Goal: Task Accomplishment & Management: Complete application form

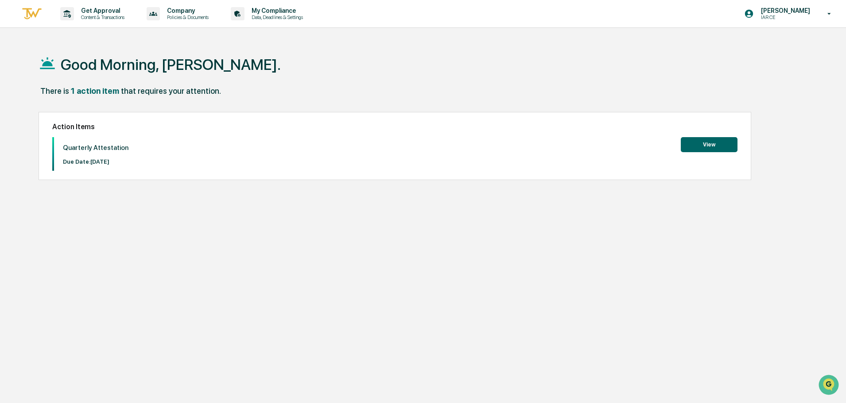
click at [705, 141] on button "View" at bounding box center [709, 144] width 57 height 15
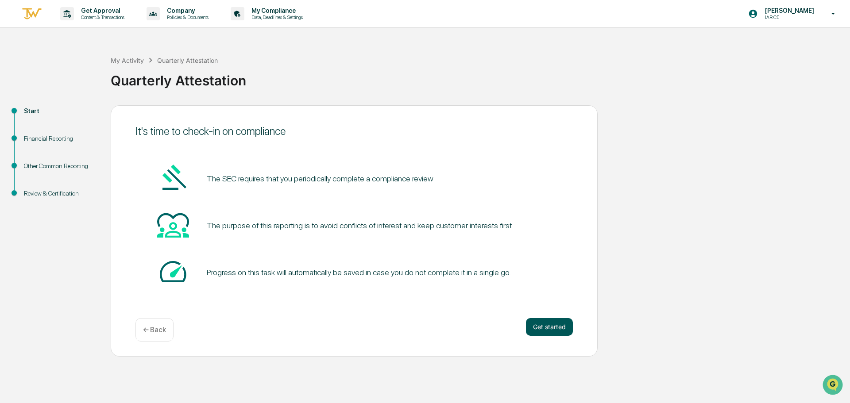
click at [551, 326] on button "Get started" at bounding box center [549, 327] width 47 height 18
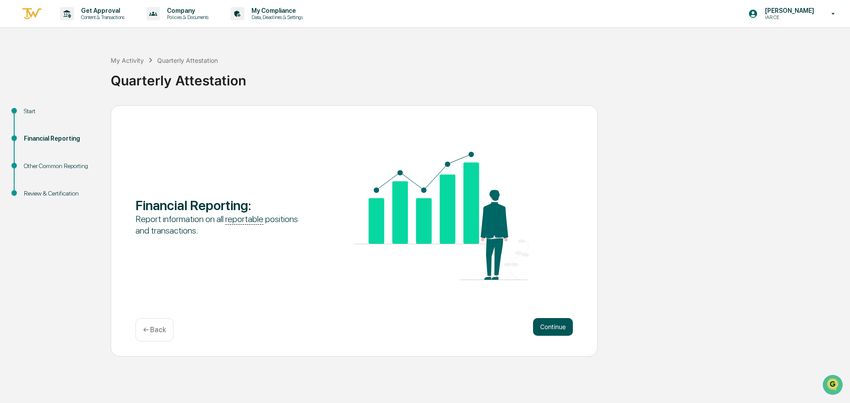
click at [547, 326] on button "Continue" at bounding box center [553, 327] width 40 height 18
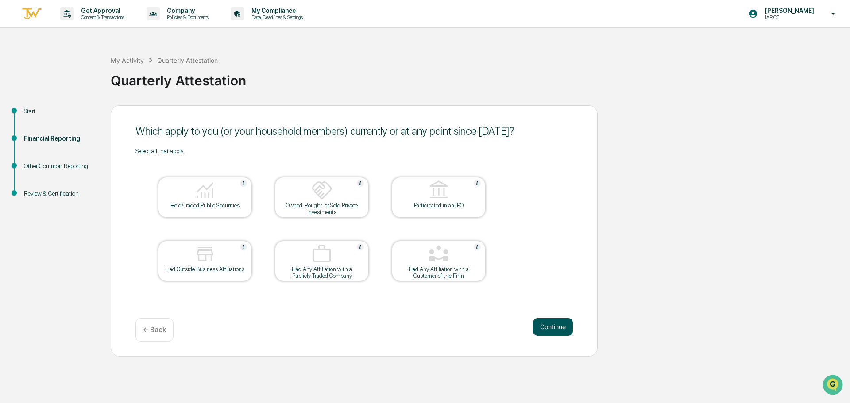
click at [551, 326] on button "Continue" at bounding box center [553, 327] width 40 height 18
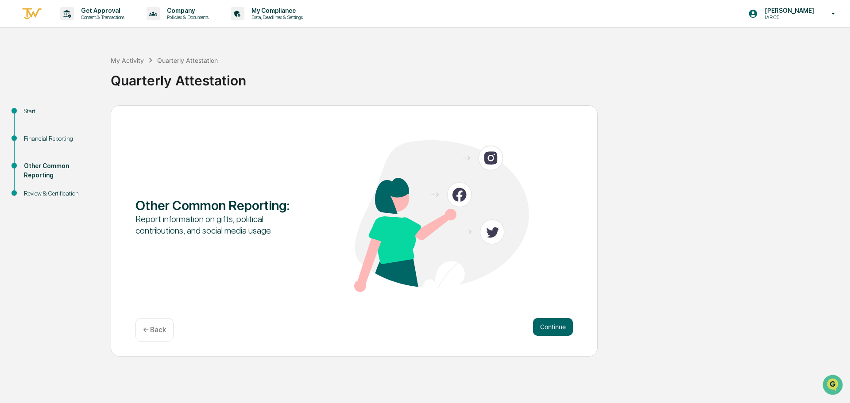
click at [551, 326] on button "Continue" at bounding box center [553, 327] width 40 height 18
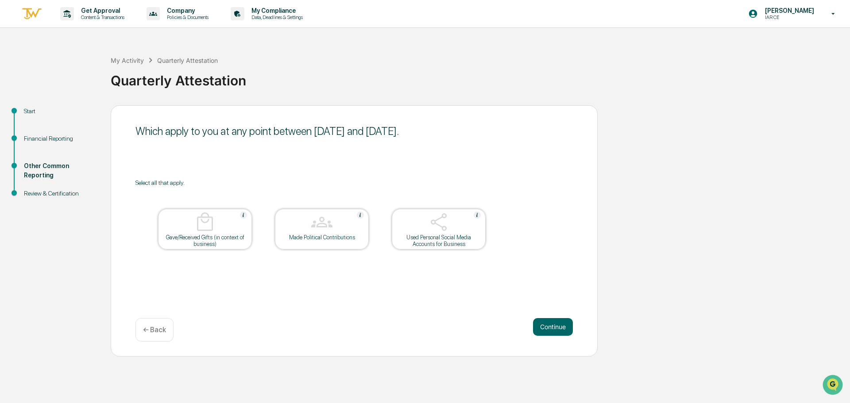
click at [551, 326] on button "Continue" at bounding box center [553, 327] width 40 height 18
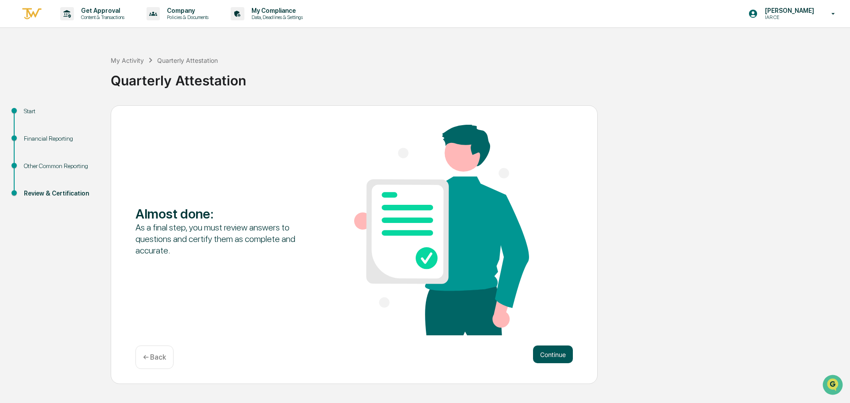
click at [549, 353] on button "Continue" at bounding box center [553, 355] width 40 height 18
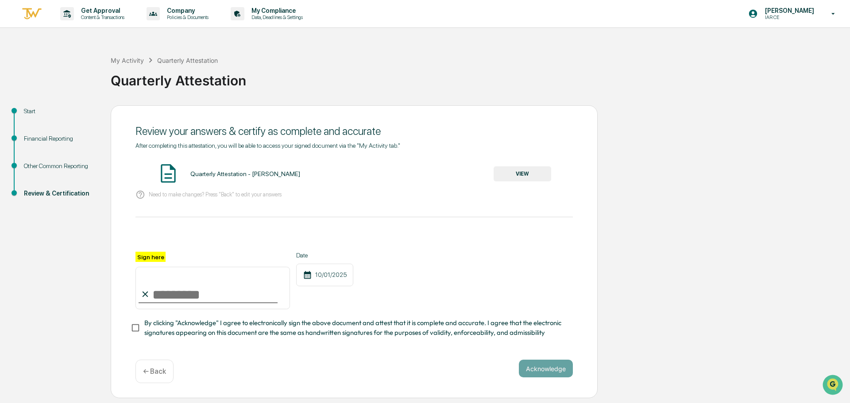
click at [151, 259] on label "Sign here" at bounding box center [150, 257] width 30 height 10
click at [151, 267] on input "Sign here" at bounding box center [212, 288] width 155 height 43
type input "**********"
click at [538, 369] on button "Acknowledge" at bounding box center [546, 369] width 54 height 18
click at [220, 286] on input "Sign here" at bounding box center [212, 288] width 155 height 43
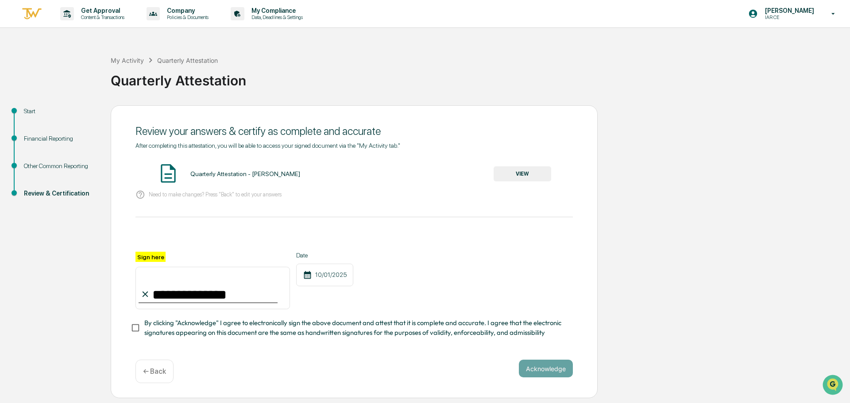
type input "**********"
click at [538, 375] on button "Acknowledge" at bounding box center [546, 369] width 54 height 18
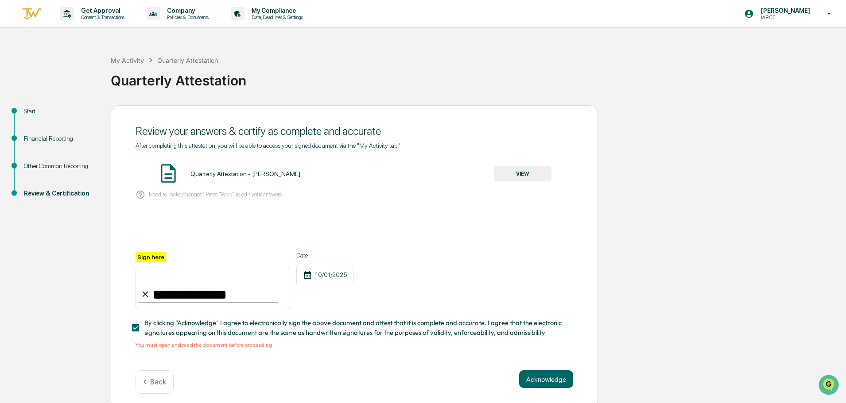
scroll to position [8, 0]
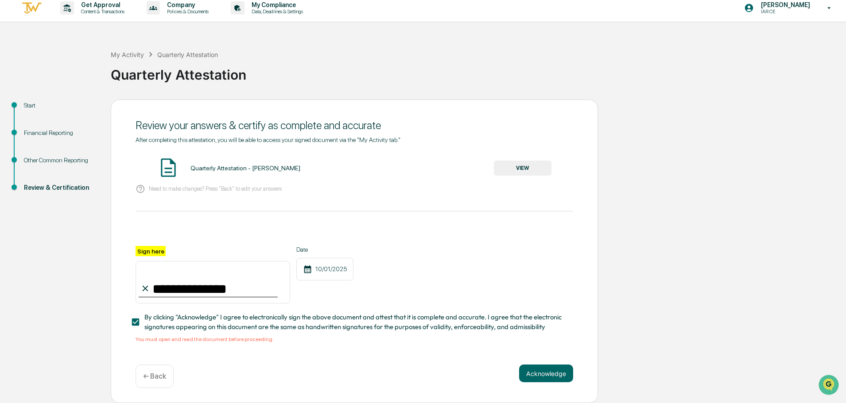
click at [516, 164] on button "VIEW" at bounding box center [523, 168] width 58 height 15
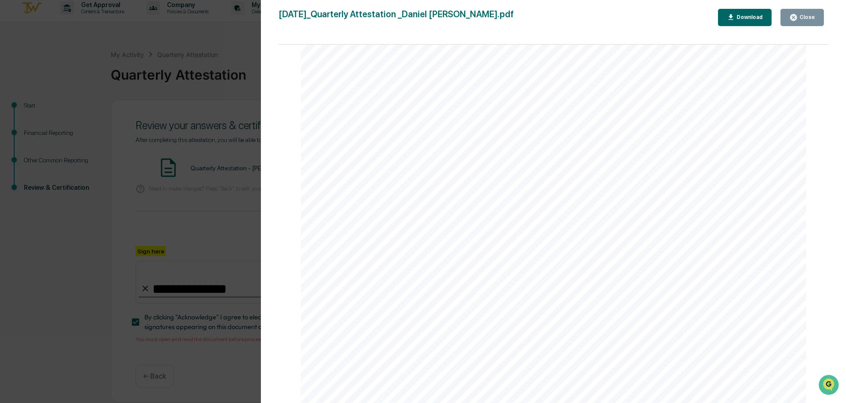
scroll to position [1864, 0]
click at [795, 18] on icon "button" at bounding box center [793, 17] width 7 height 7
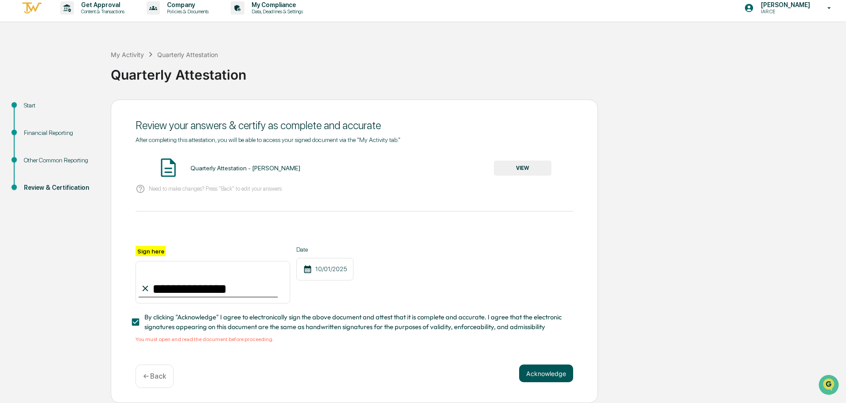
click at [562, 370] on button "Acknowledge" at bounding box center [546, 374] width 54 height 18
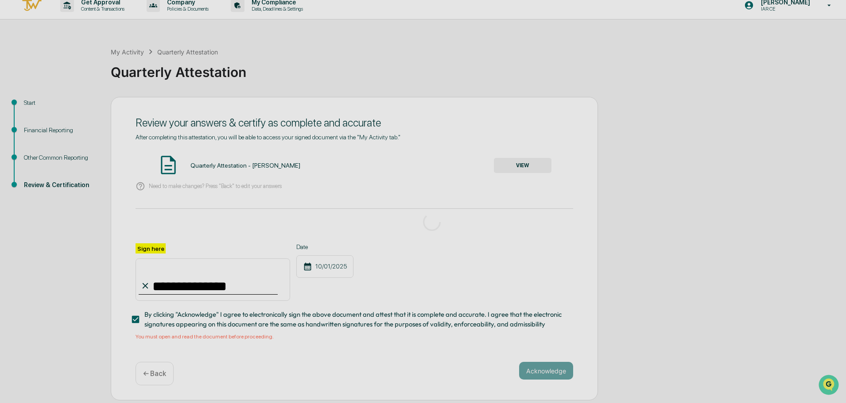
scroll to position [0, 0]
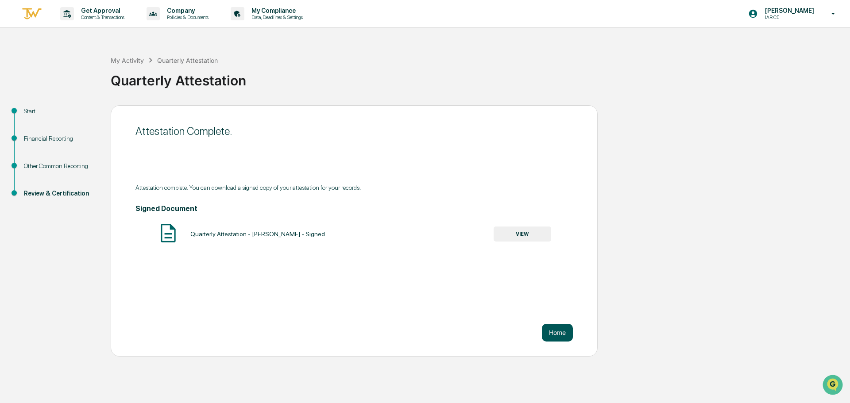
click at [553, 334] on button "Home" at bounding box center [557, 333] width 31 height 18
